Goal: Feedback & Contribution: Leave review/rating

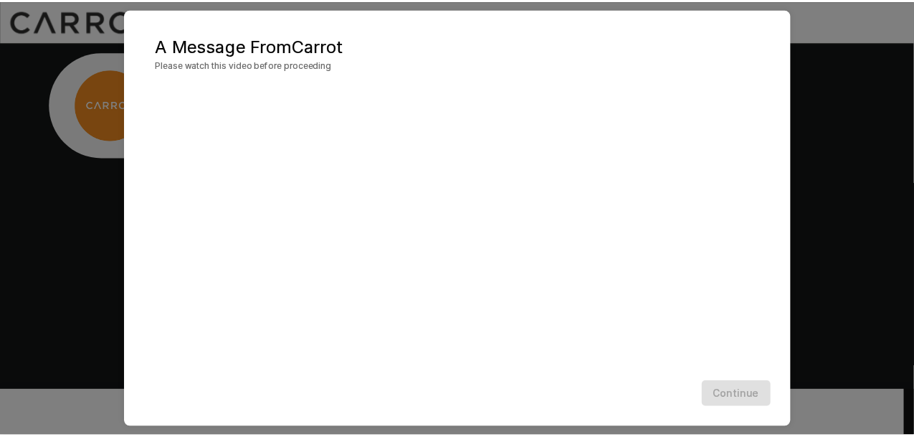
scroll to position [58, 0]
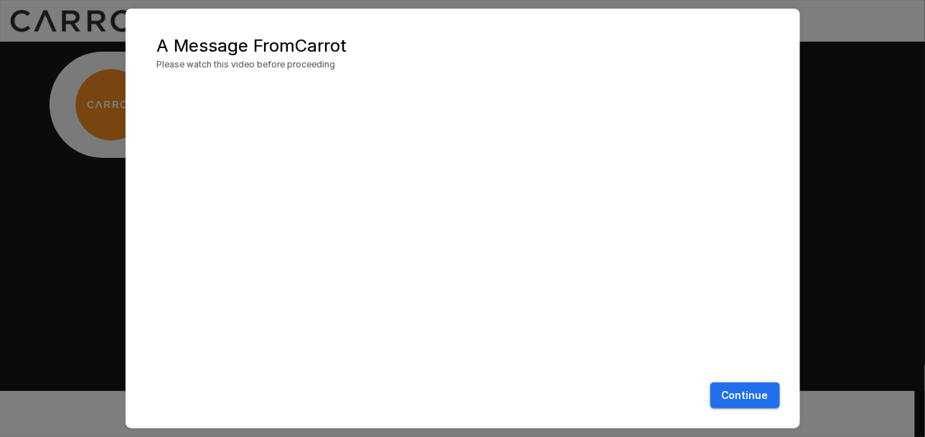
click at [763, 389] on button "Continue" at bounding box center [745, 395] width 70 height 27
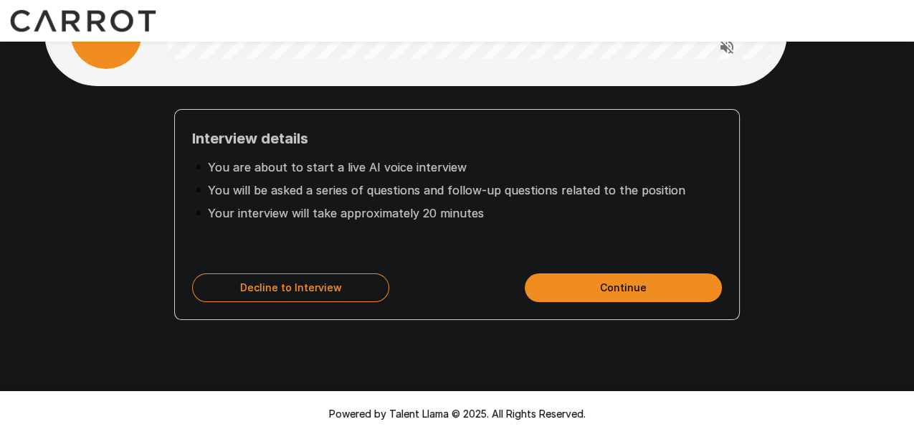
scroll to position [75, 0]
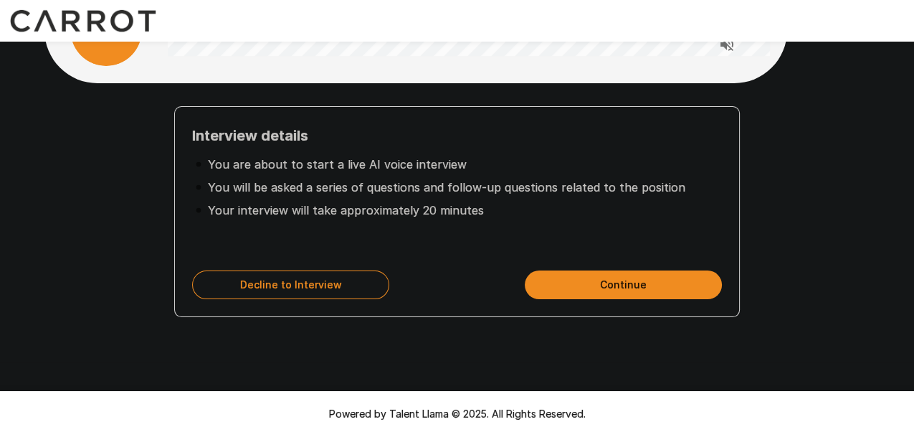
click at [618, 289] on button "Continue" at bounding box center [623, 284] width 197 height 29
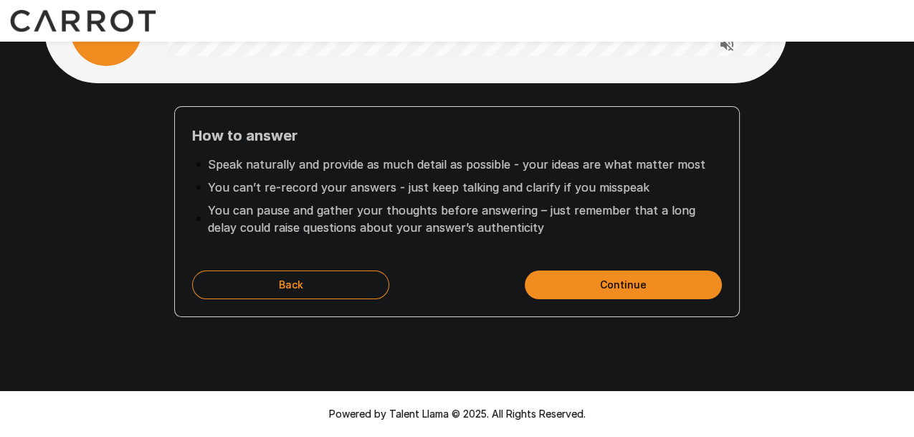
click at [635, 285] on button "Continue" at bounding box center [623, 284] width 197 height 29
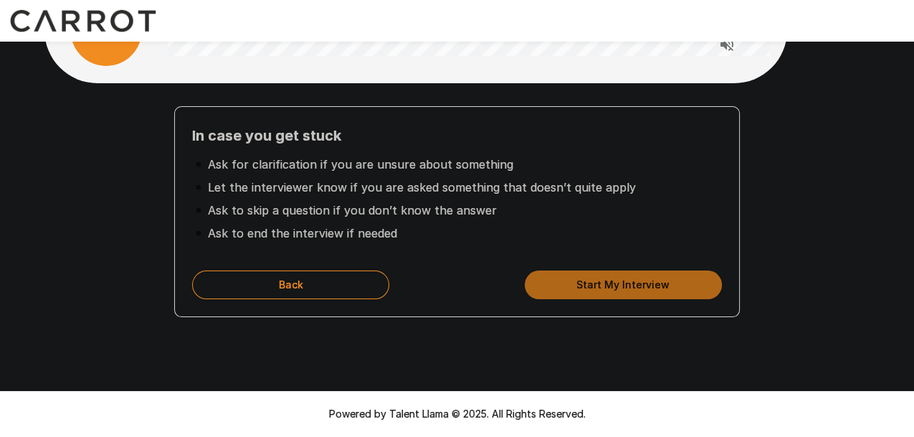
click at [617, 283] on button "Start My Interview" at bounding box center [623, 284] width 197 height 29
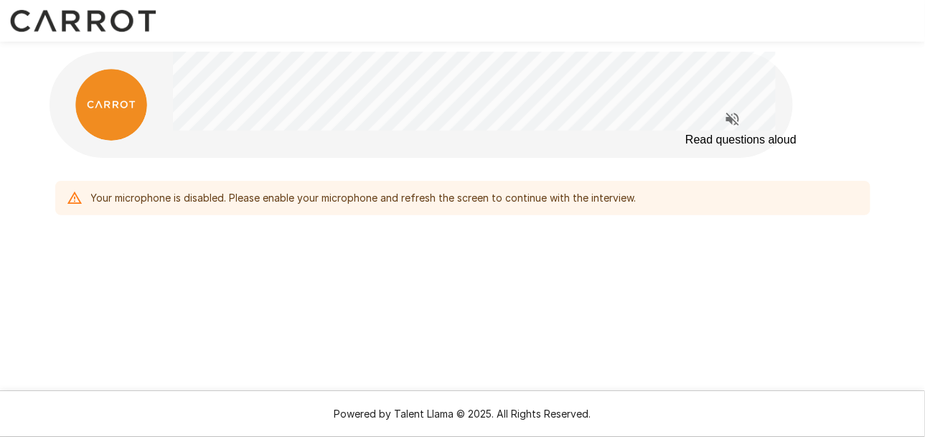
click at [732, 123] on icon "Read questions aloud" at bounding box center [732, 119] width 13 height 13
click at [74, 198] on icon at bounding box center [74, 197] width 14 height 12
click at [139, 197] on div "Your microphone is disabled. Please enable your microphone and refresh the scre…" at bounding box center [363, 198] width 545 height 26
click at [527, 184] on div "Your microphone is disabled. Please enable your microphone and refresh the scre…" at bounding box center [462, 198] width 815 height 34
drag, startPoint x: 356, startPoint y: 237, endPoint x: 287, endPoint y: 268, distance: 76.1
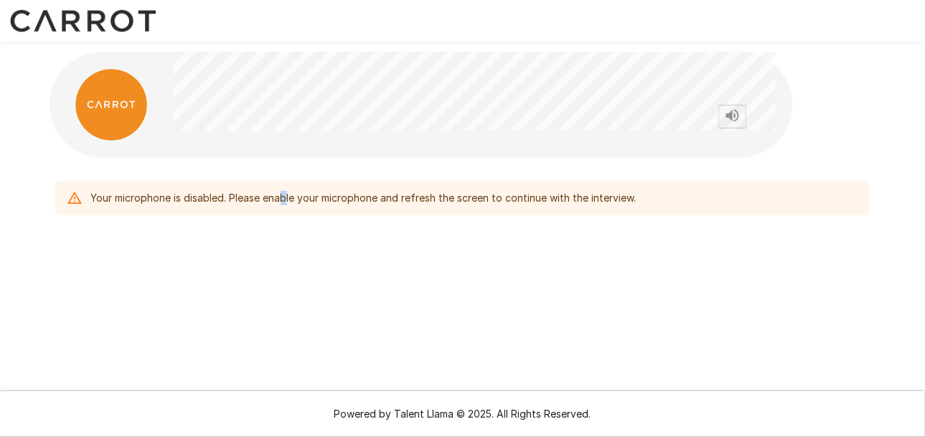
click at [287, 268] on div "Your microphone is disabled. Please enable your microphone and refresh the scre…" at bounding box center [462, 168] width 861 height 336
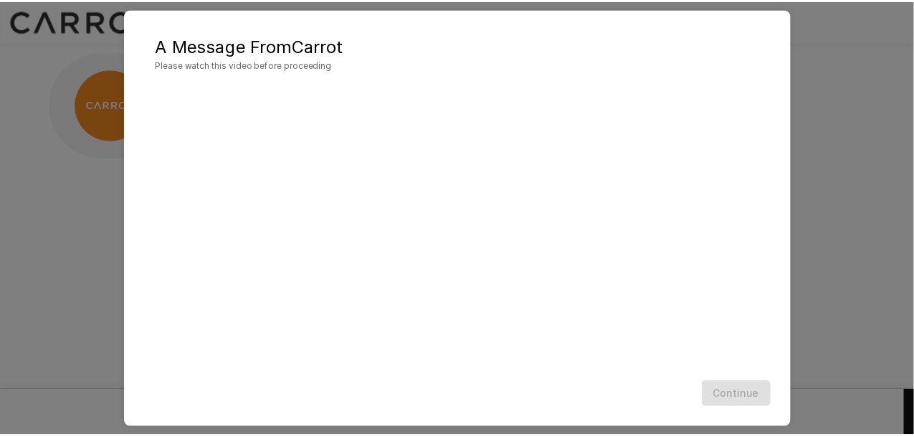
scroll to position [58, 0]
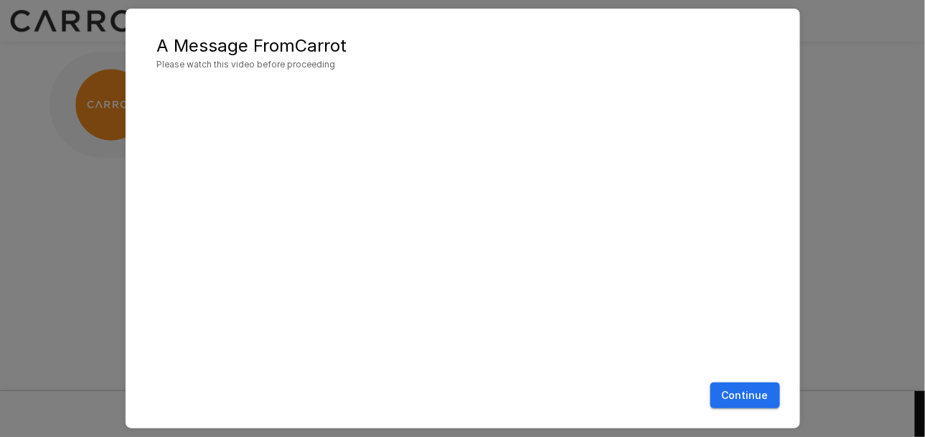
click at [744, 397] on button "Continue" at bounding box center [745, 395] width 70 height 27
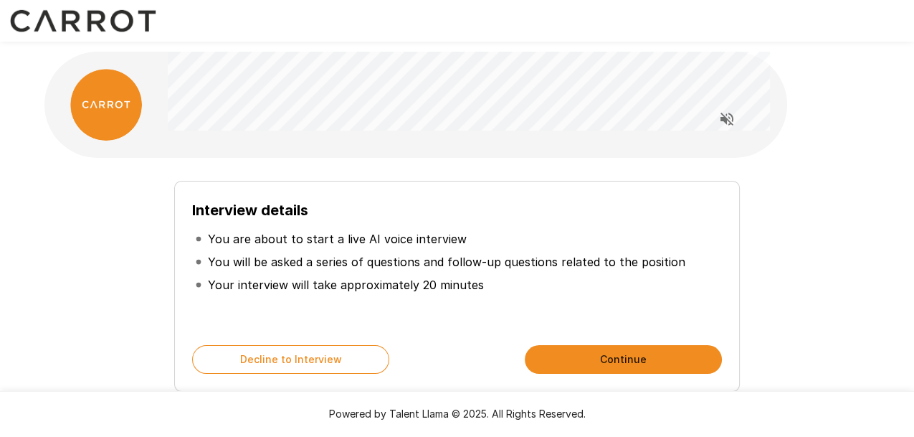
click at [631, 366] on button "Continue" at bounding box center [623, 359] width 197 height 29
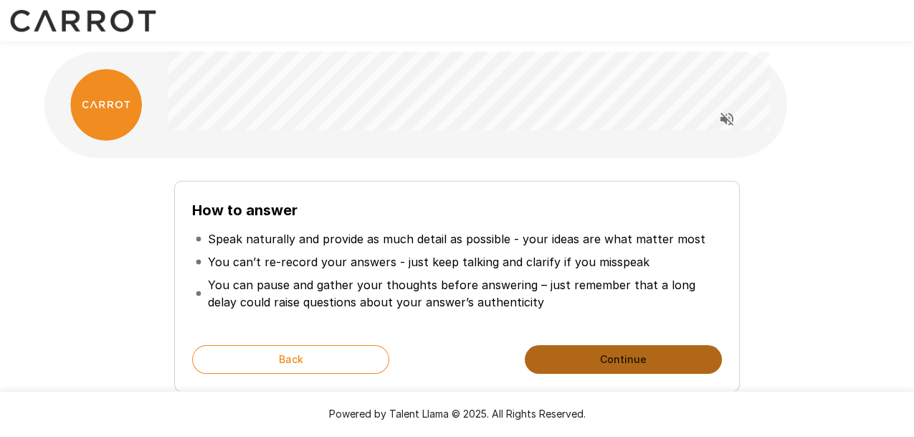
click at [633, 355] on button "Continue" at bounding box center [623, 359] width 197 height 29
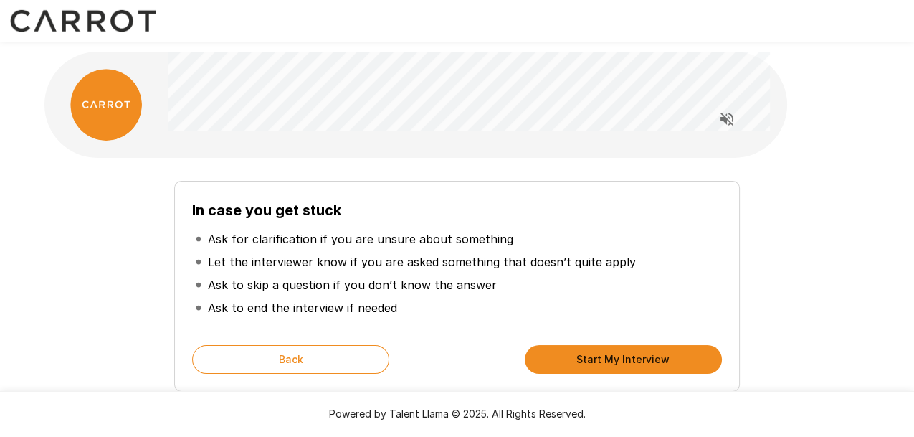
click at [635, 356] on button "Start My Interview" at bounding box center [623, 359] width 197 height 29
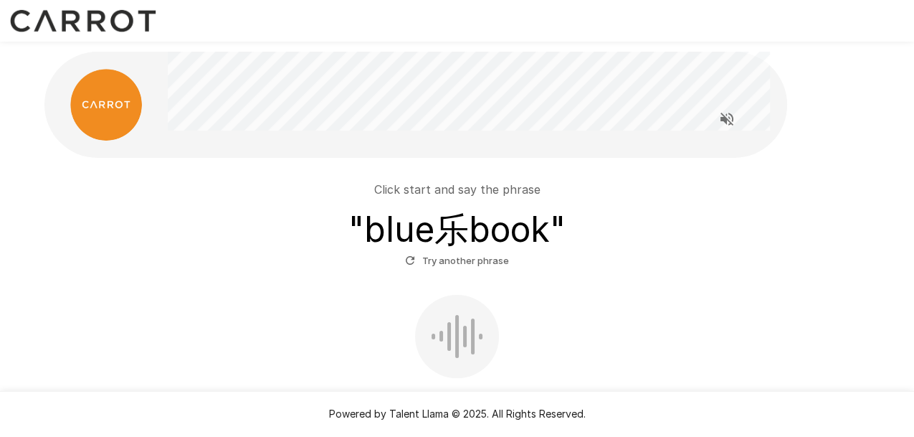
scroll to position [72, 0]
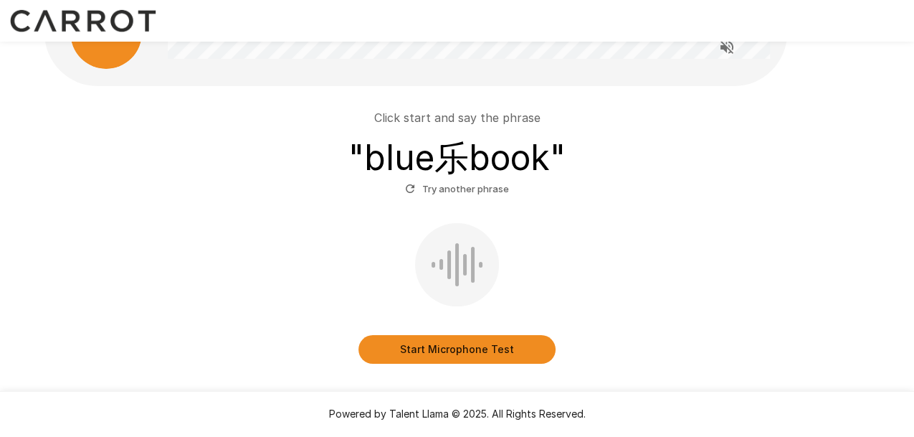
click at [466, 348] on button "Start Microphone Test" at bounding box center [457, 349] width 197 height 29
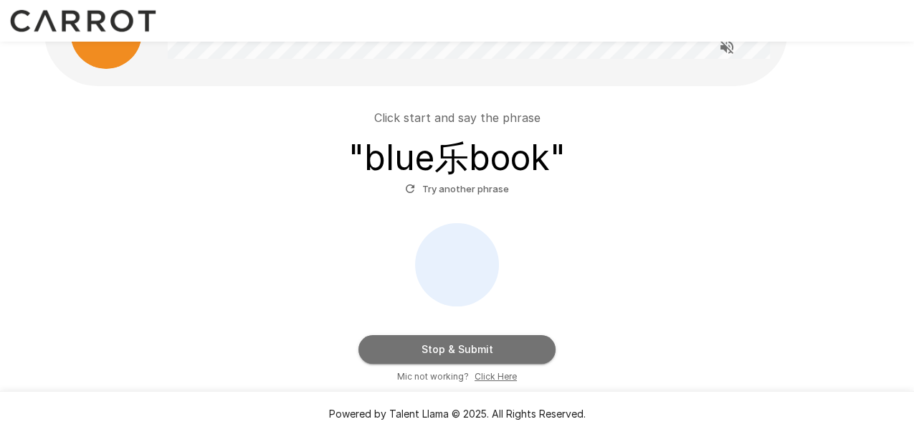
click at [467, 343] on button "Stop & Submit" at bounding box center [457, 349] width 197 height 29
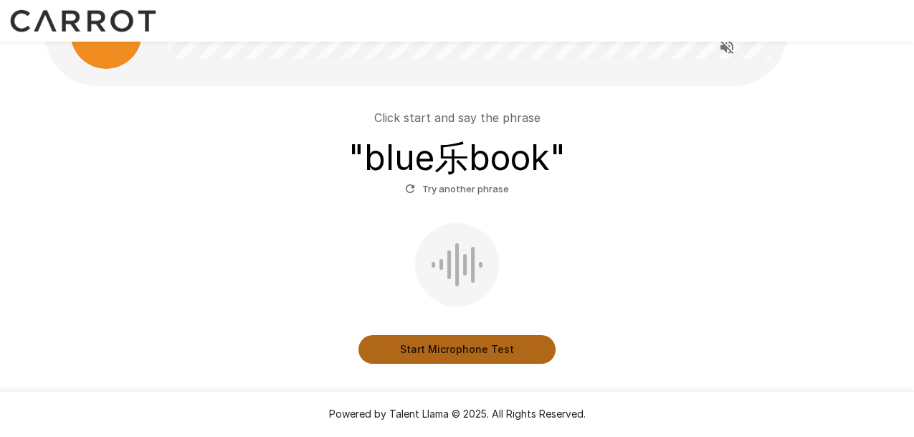
click at [463, 350] on button "Start Microphone Test" at bounding box center [457, 349] width 197 height 29
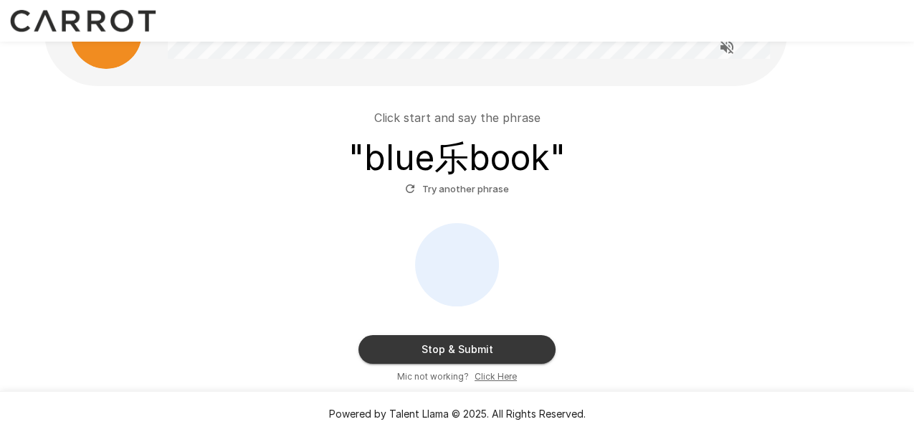
click at [473, 344] on button "Stop & Submit" at bounding box center [457, 349] width 197 height 29
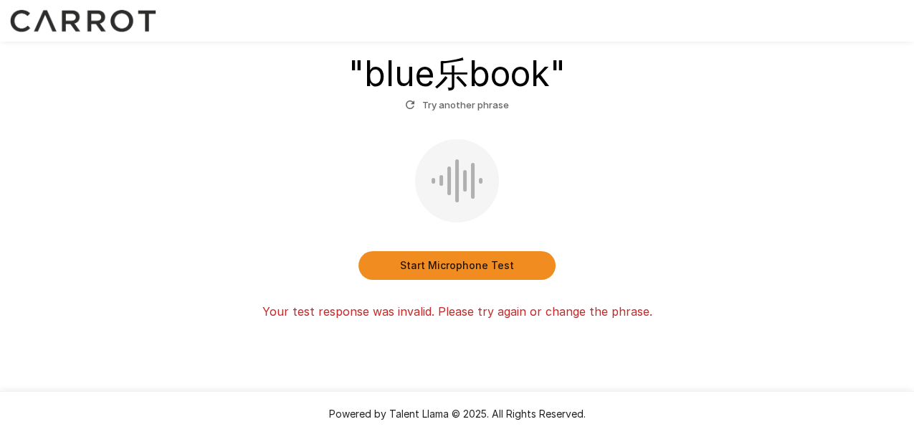
scroll to position [158, 0]
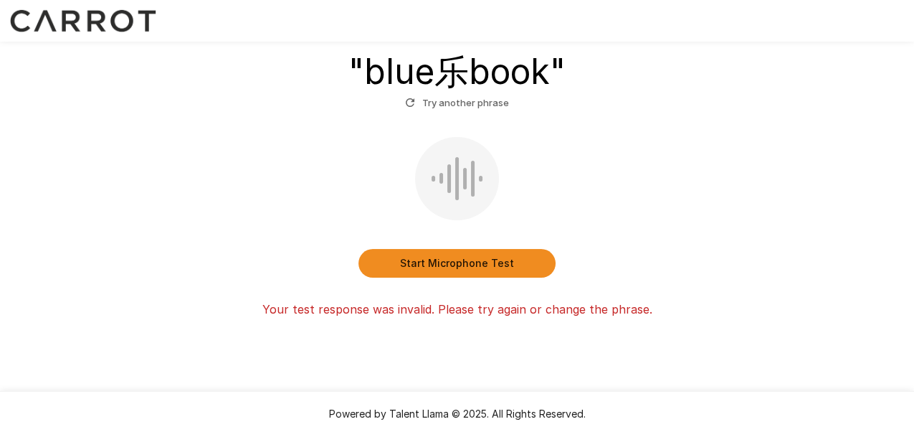
click at [470, 101] on button "Try another phrase" at bounding box center [457, 103] width 111 height 22
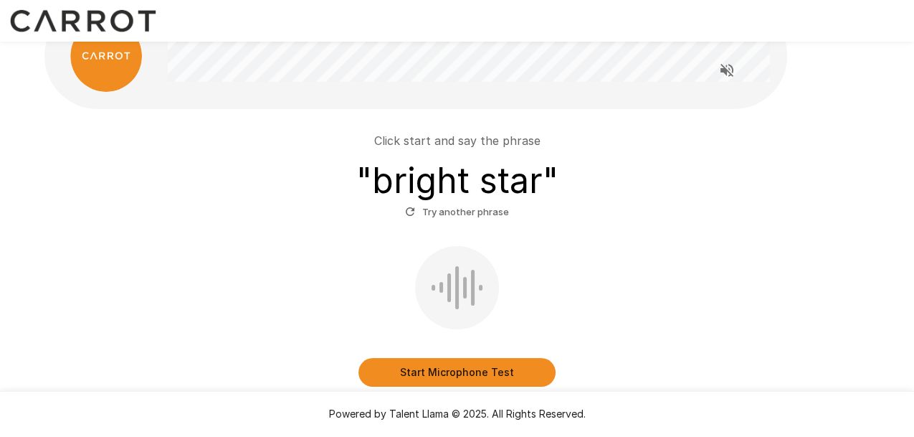
scroll to position [72, 0]
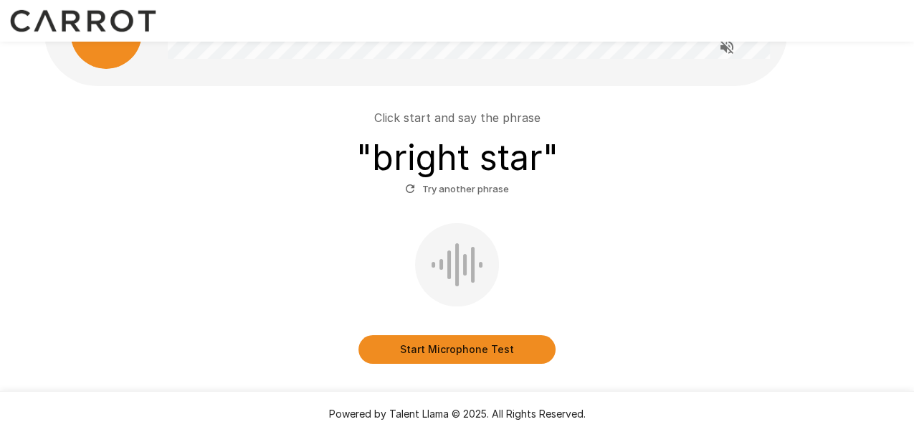
click at [448, 351] on button "Start Microphone Test" at bounding box center [457, 349] width 197 height 29
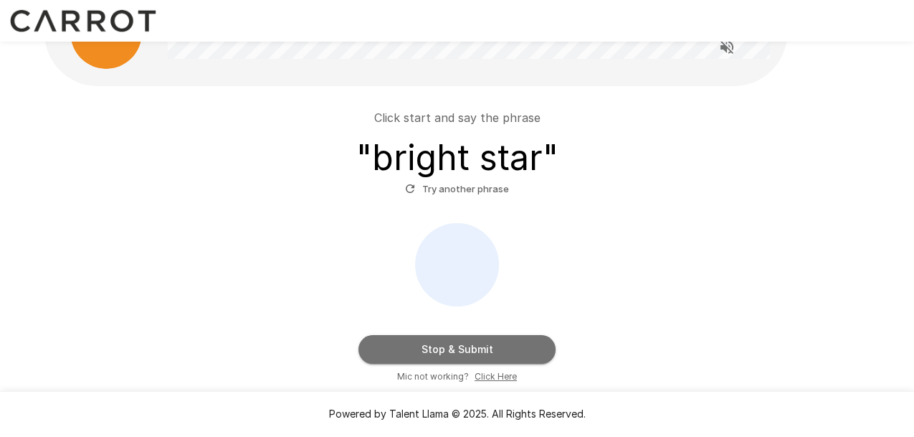
click at [485, 354] on button "Stop & Submit" at bounding box center [457, 349] width 197 height 29
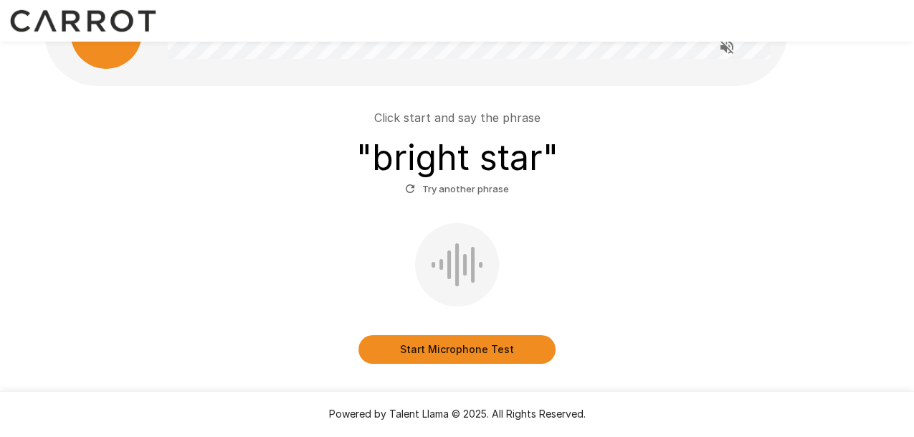
click at [453, 265] on div at bounding box center [457, 264] width 84 height 83
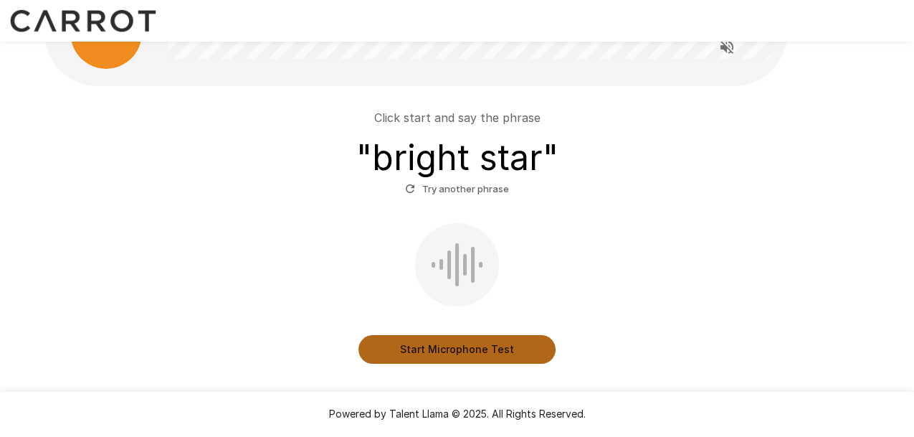
click at [460, 346] on button "Start Microphone Test" at bounding box center [457, 349] width 197 height 29
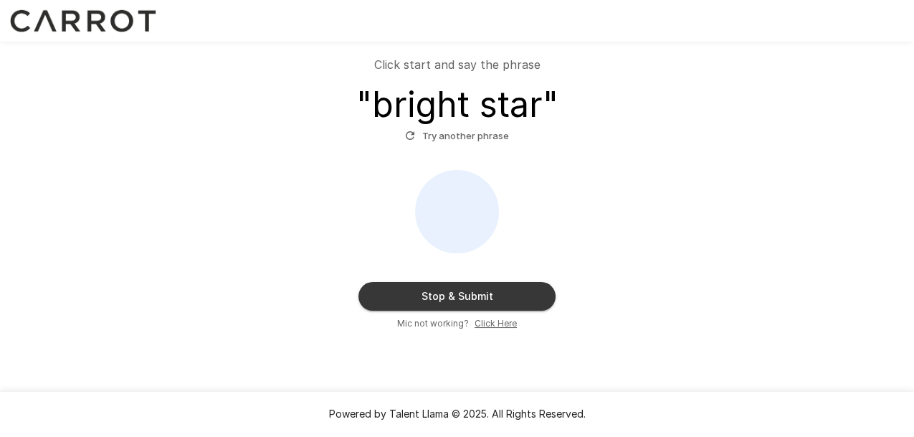
scroll to position [138, 0]
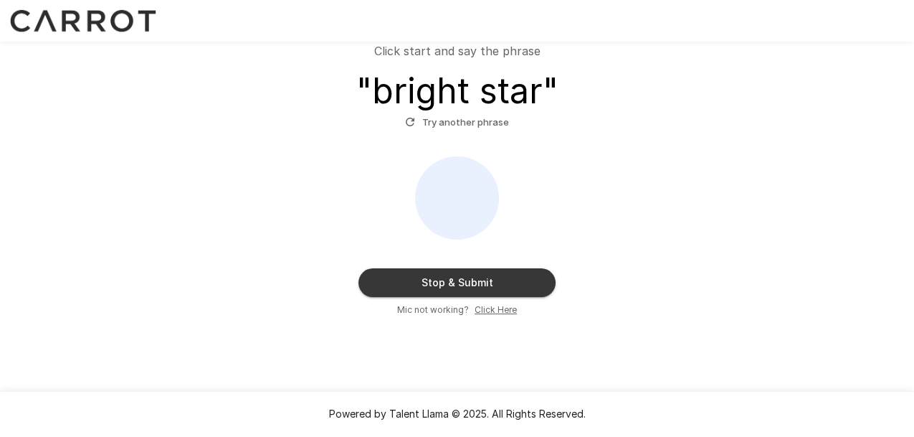
click at [470, 282] on button "Stop & Submit" at bounding box center [457, 282] width 197 height 29
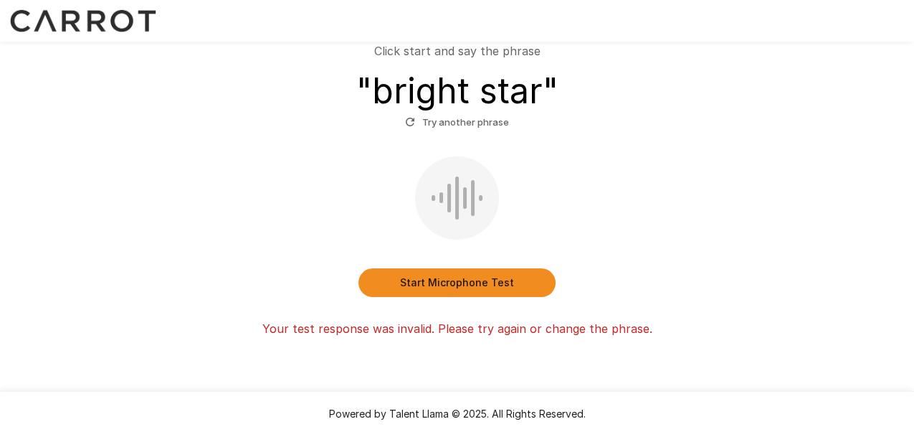
scroll to position [158, 0]
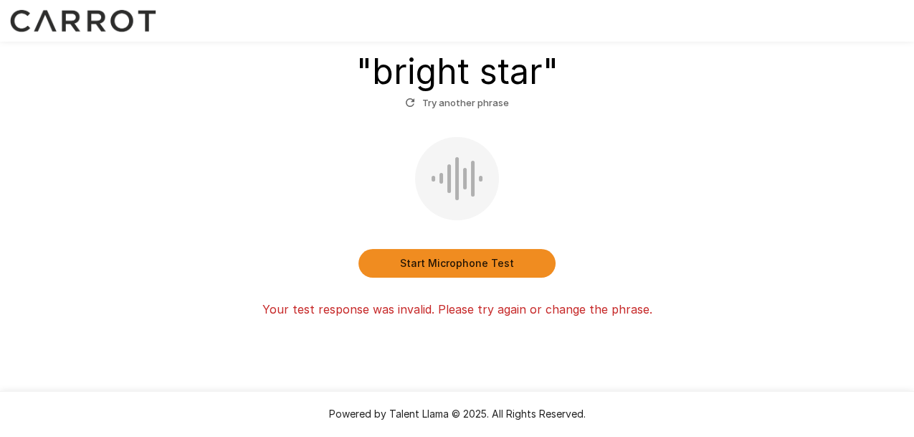
click at [481, 257] on button "Start Microphone Test" at bounding box center [457, 263] width 197 height 29
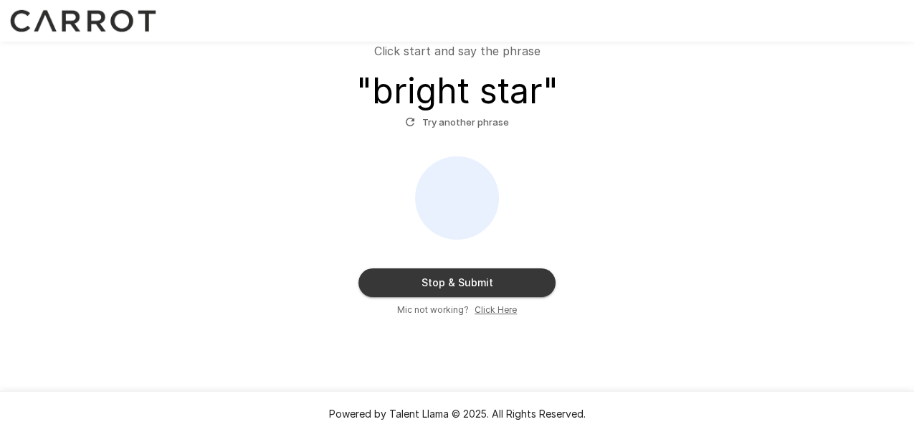
click at [463, 286] on button "Stop & Submit" at bounding box center [457, 282] width 197 height 29
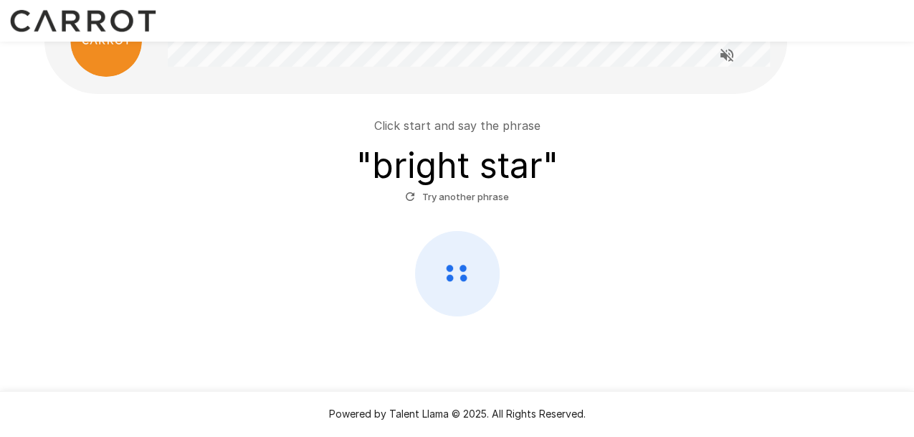
scroll to position [62, 0]
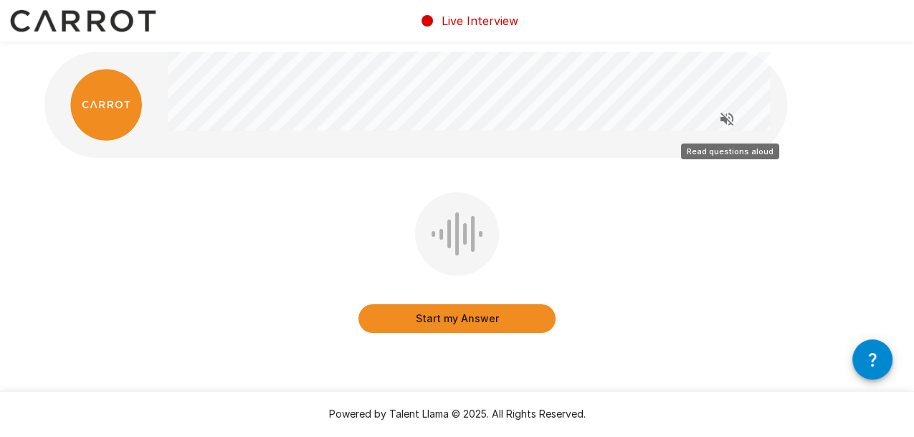
click at [734, 115] on icon "Read questions aloud" at bounding box center [727, 118] width 17 height 17
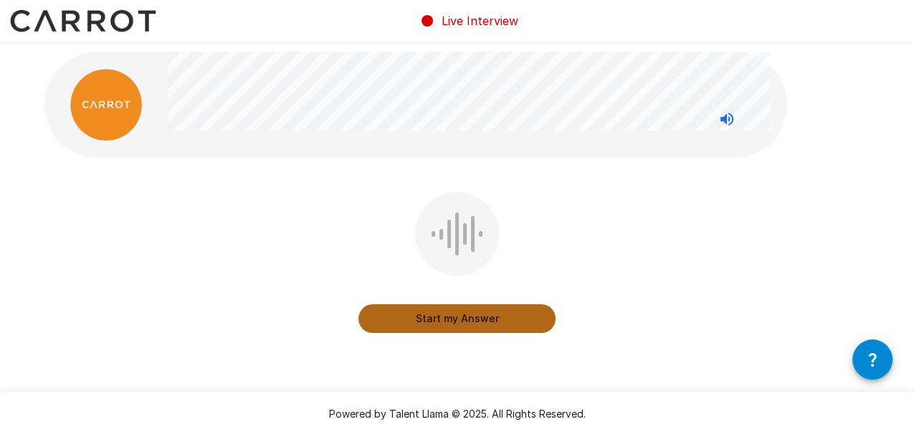
click at [467, 309] on button "Start my Answer" at bounding box center [457, 318] width 197 height 29
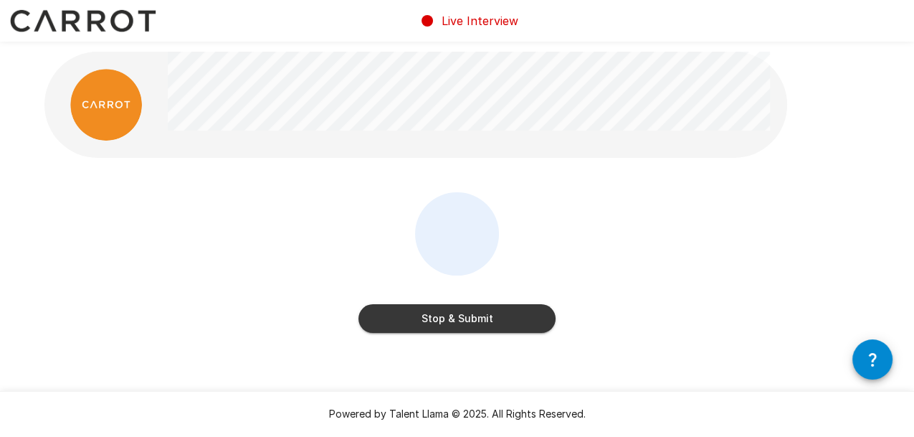
click at [493, 325] on button "Stop & Submit" at bounding box center [457, 318] width 197 height 29
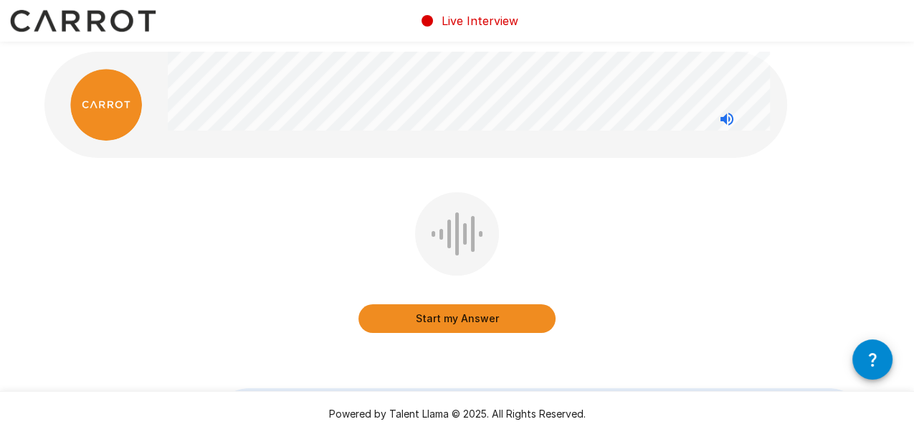
click at [472, 319] on button "Start my Answer" at bounding box center [457, 318] width 197 height 29
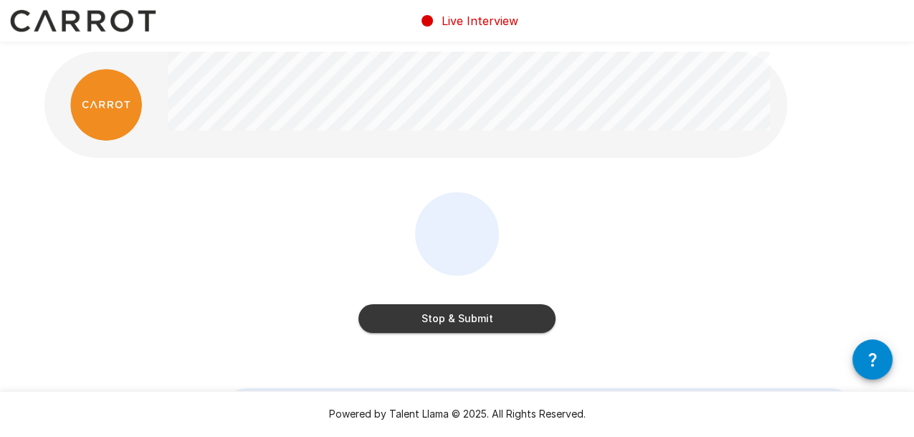
click at [472, 319] on button "Stop & Submit" at bounding box center [457, 318] width 197 height 29
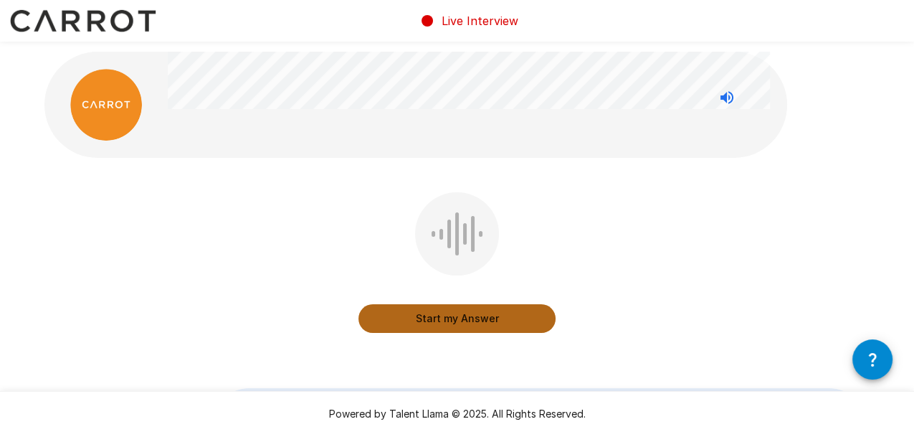
click at [472, 318] on button "Start my Answer" at bounding box center [457, 318] width 197 height 29
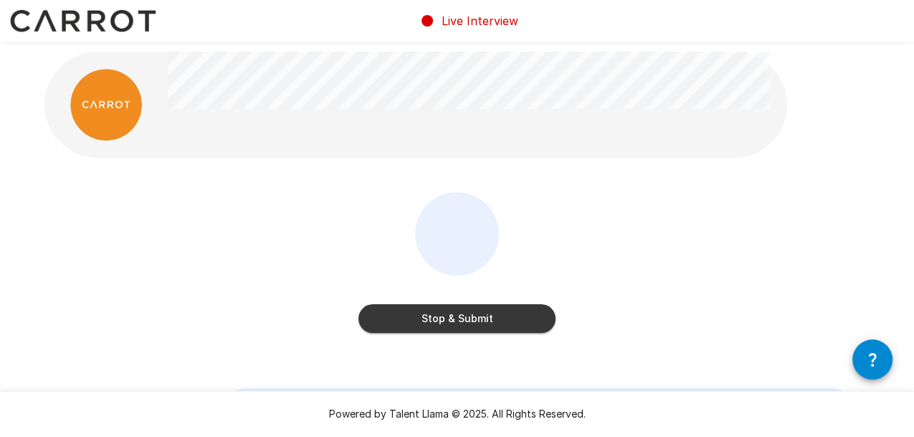
click at [472, 318] on button "Stop & Submit" at bounding box center [457, 318] width 197 height 29
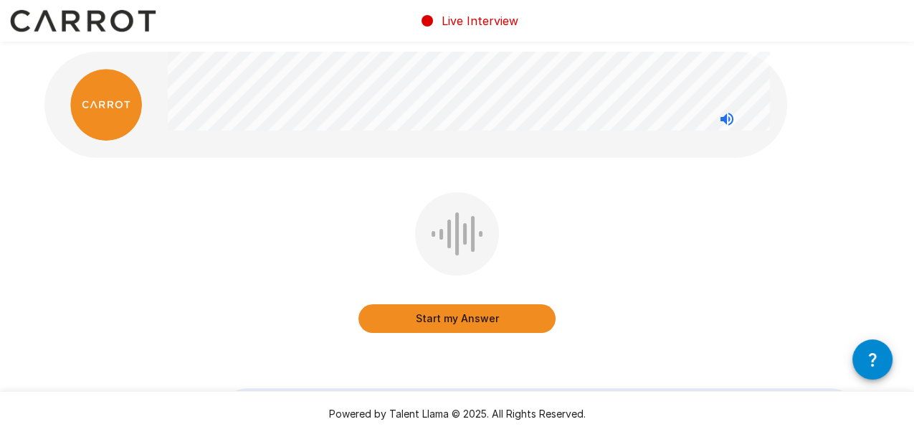
click at [457, 318] on button "Start my Answer" at bounding box center [457, 318] width 197 height 29
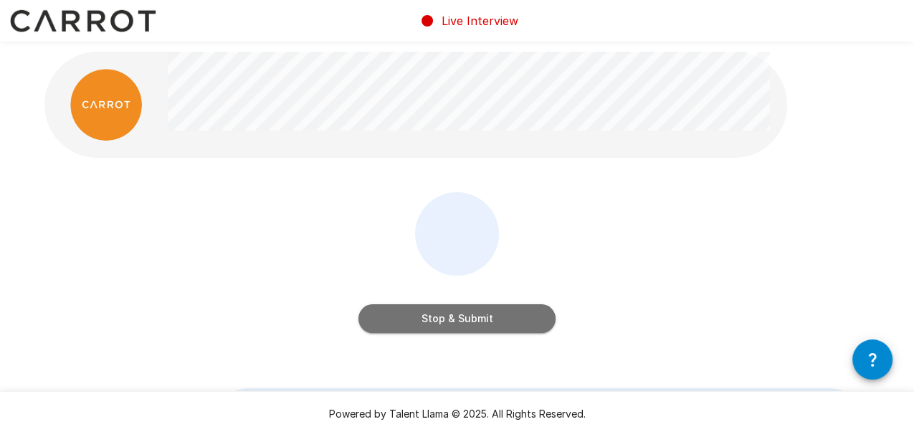
click at [457, 318] on button "Stop & Submit" at bounding box center [457, 318] width 197 height 29
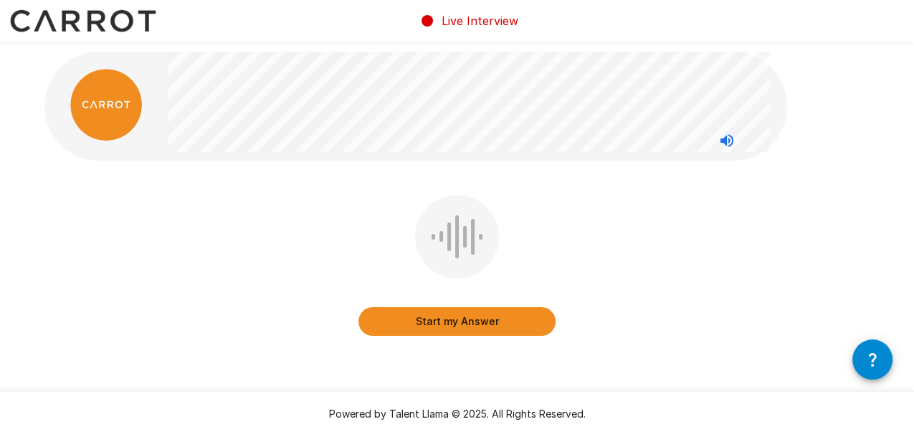
click at [457, 318] on button "Start my Answer" at bounding box center [457, 321] width 197 height 29
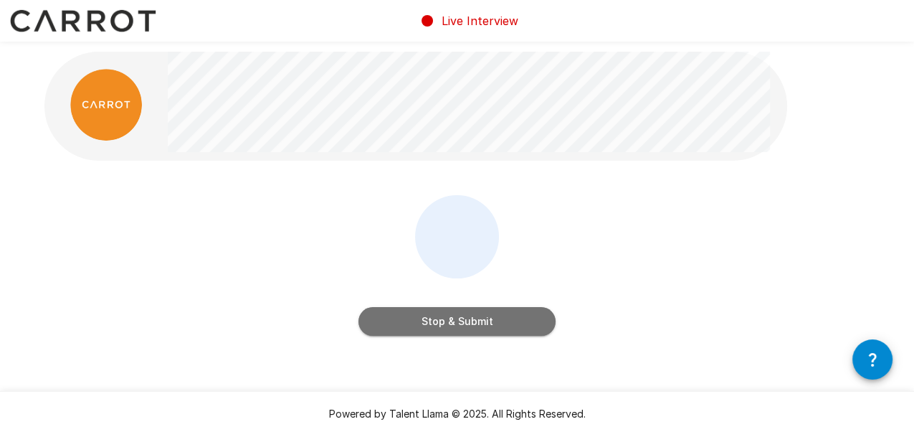
click at [457, 318] on button "Stop & Submit" at bounding box center [457, 321] width 197 height 29
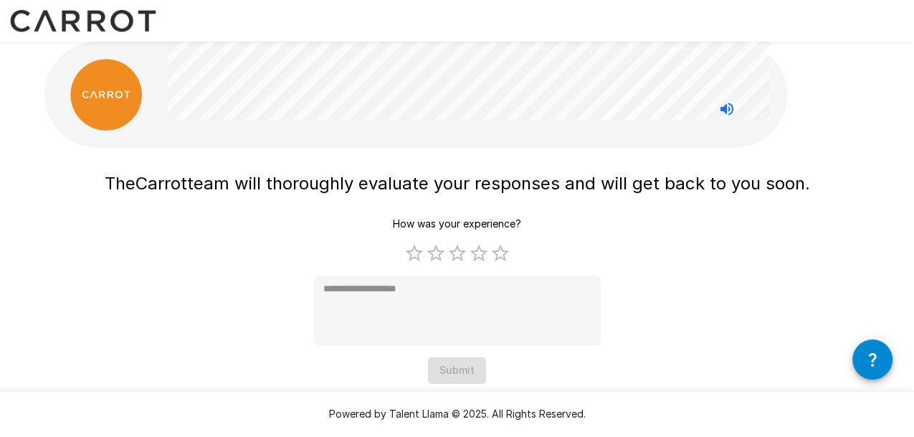
scroll to position [14, 0]
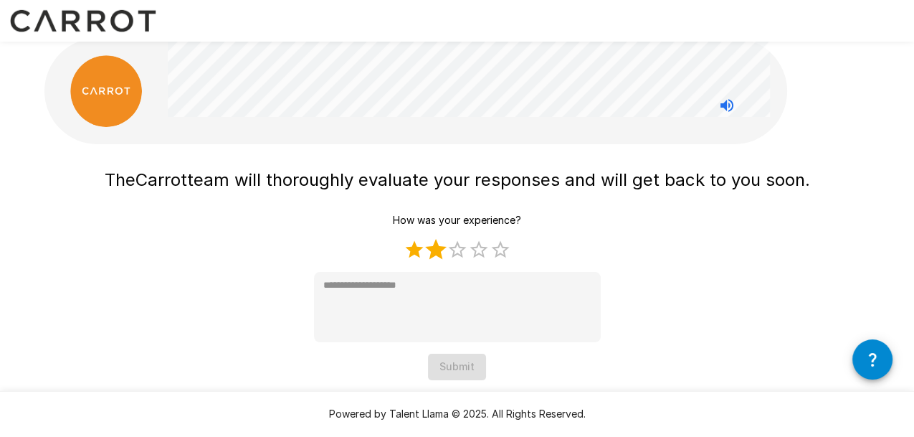
click at [433, 248] on label "2 Stars" at bounding box center [436, 250] width 22 height 22
type textarea "*"
click at [465, 369] on button "Submit" at bounding box center [457, 367] width 58 height 27
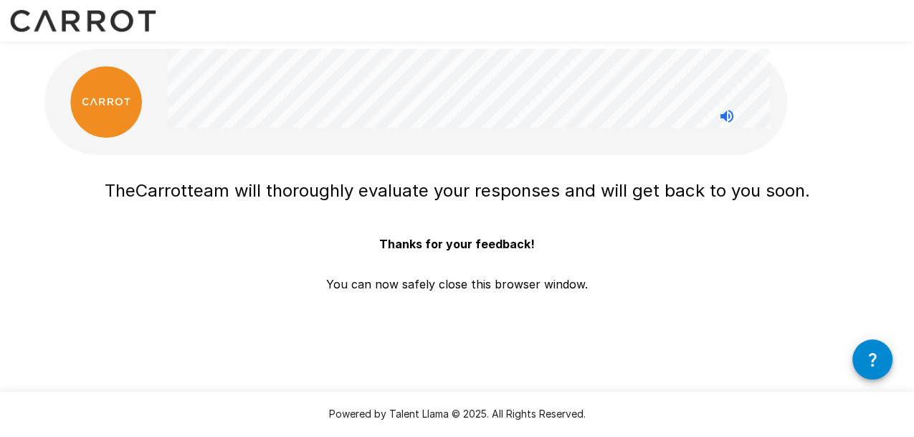
scroll to position [0, 0]
